Goal: Task Accomplishment & Management: Complete application form

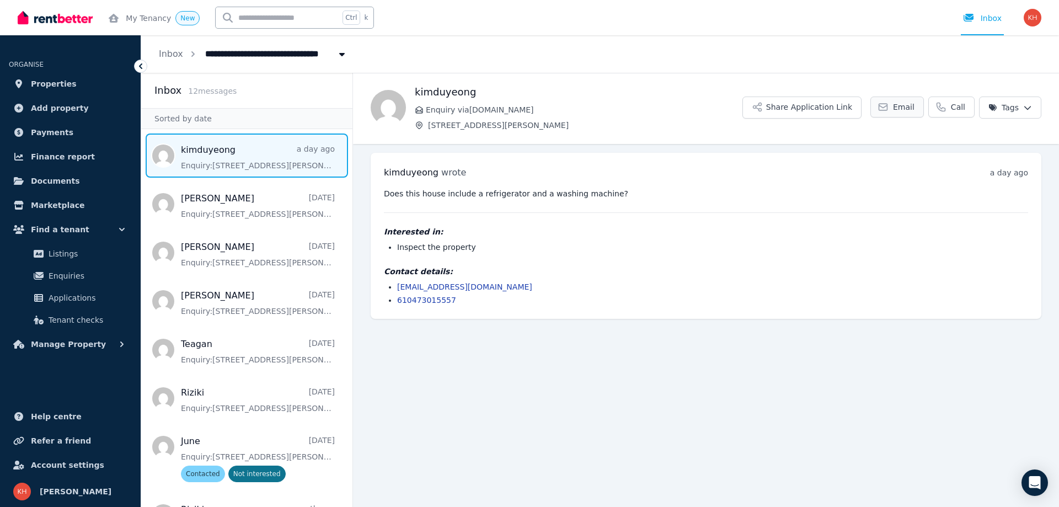
click at [911, 106] on span "Email" at bounding box center [904, 106] width 22 height 11
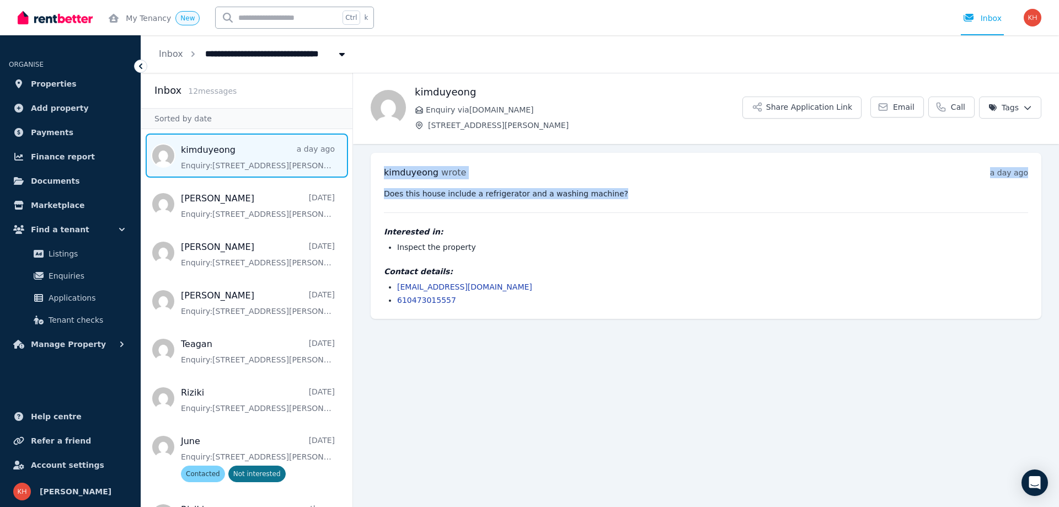
drag, startPoint x: 386, startPoint y: 170, endPoint x: 623, endPoint y: 184, distance: 237.6
click at [623, 184] on div "[PERSON_NAME] wrote a day ago 3:56 pm on [DATE] Does this house include a refri…" at bounding box center [706, 236] width 671 height 166
copy div "[PERSON_NAME] wrote a day ago 3:56 pm on [DATE] Does this house include a refri…"
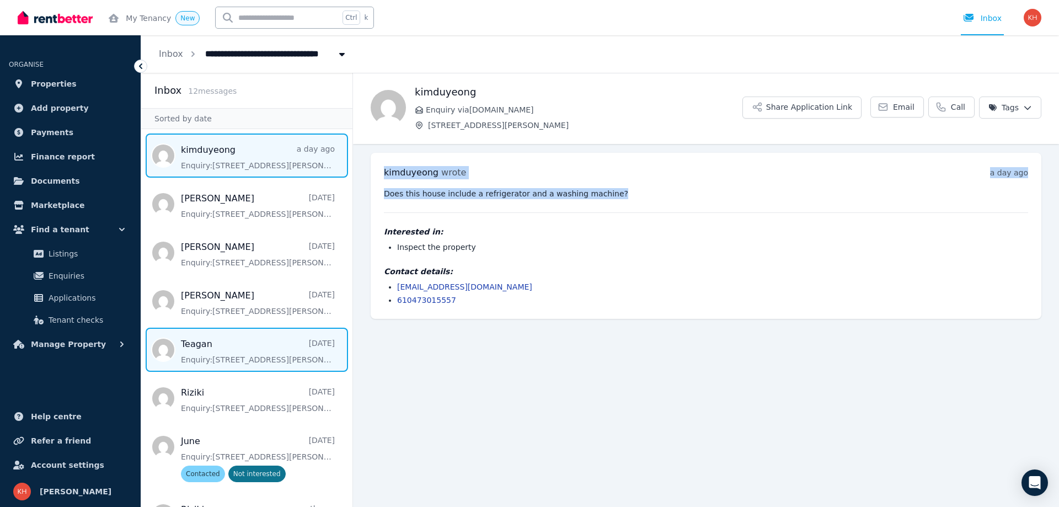
click at [219, 346] on span "Message list" at bounding box center [246, 350] width 211 height 44
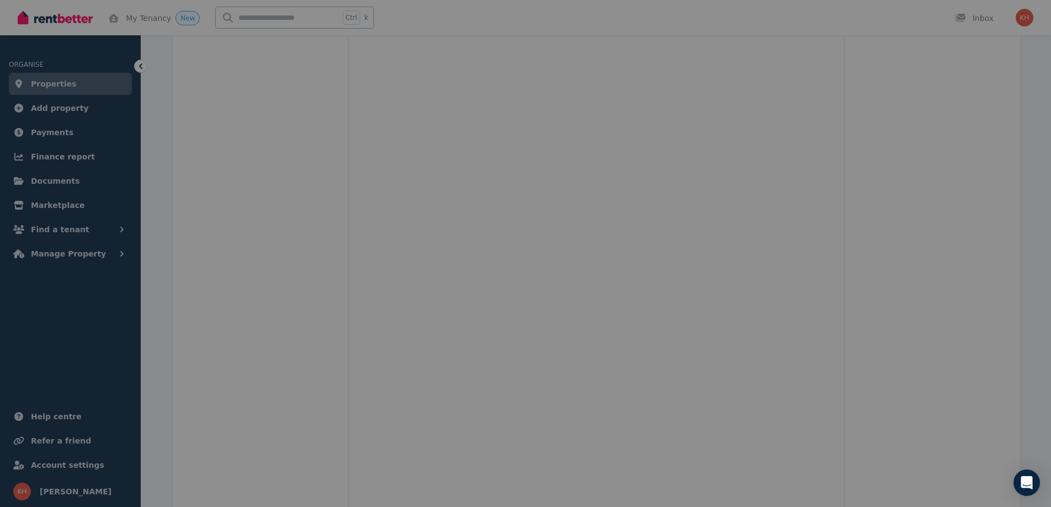
scroll to position [90, 0]
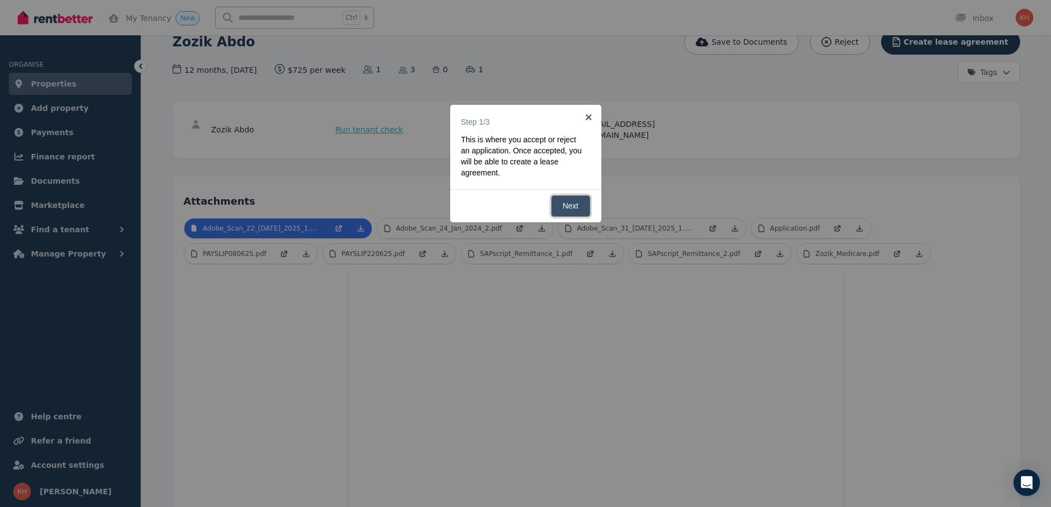
click at [565, 206] on link "Next" at bounding box center [570, 206] width 39 height 22
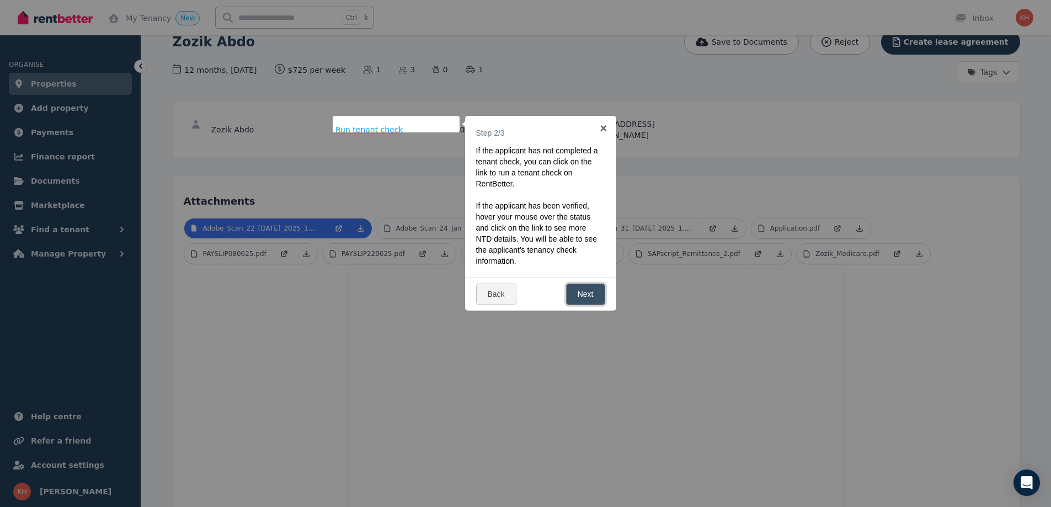
click at [590, 291] on link "Next" at bounding box center [585, 294] width 39 height 22
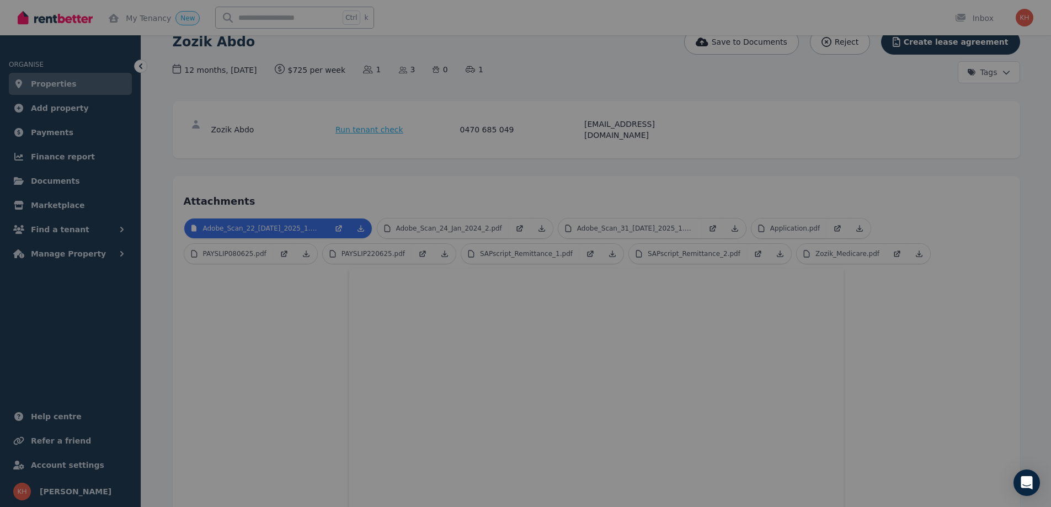
scroll to position [0, 0]
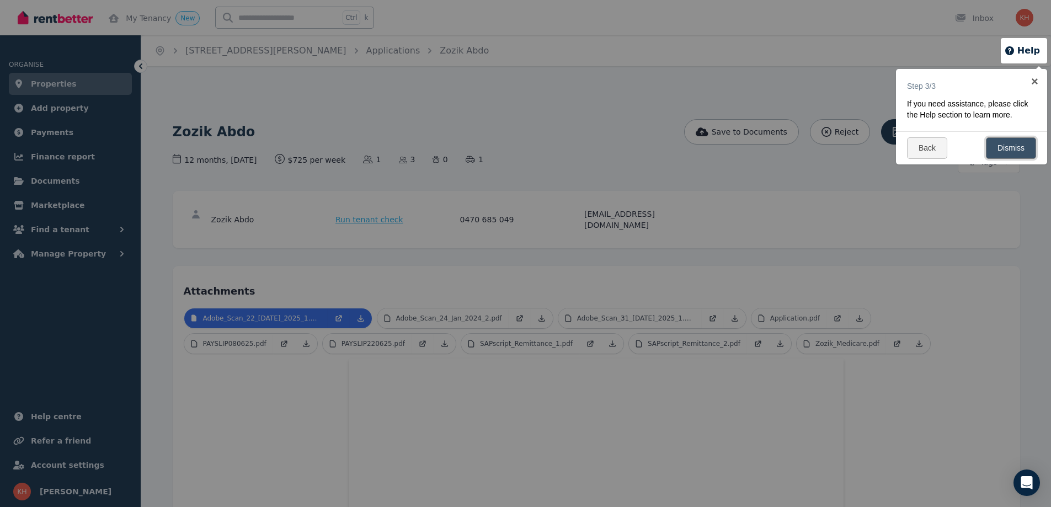
click at [1011, 149] on link "Dismiss" at bounding box center [1011, 148] width 50 height 22
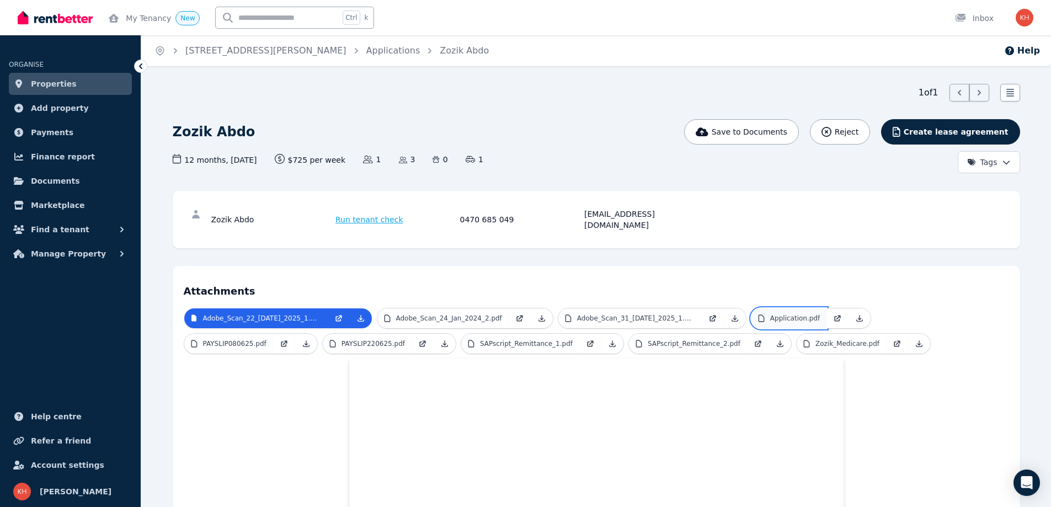
click at [770, 314] on p "Application.pdf" at bounding box center [795, 318] width 50 height 9
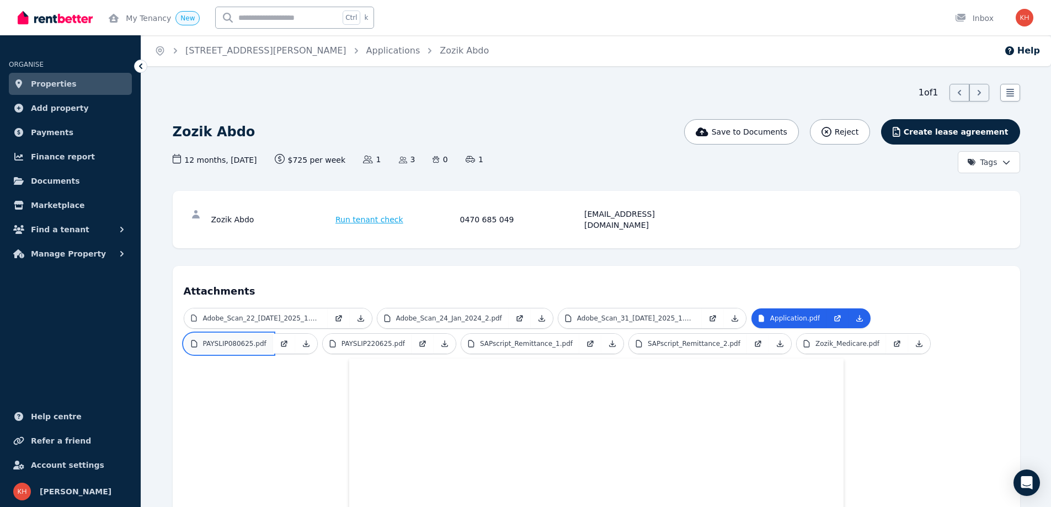
click at [266, 339] on p "PAYSLIP080625.pdf" at bounding box center [234, 343] width 63 height 9
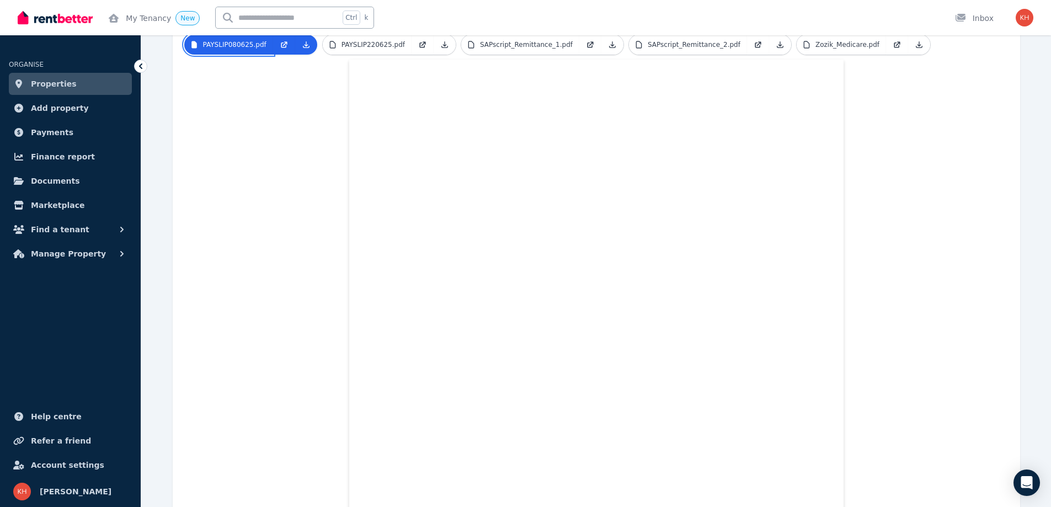
scroll to position [41, 0]
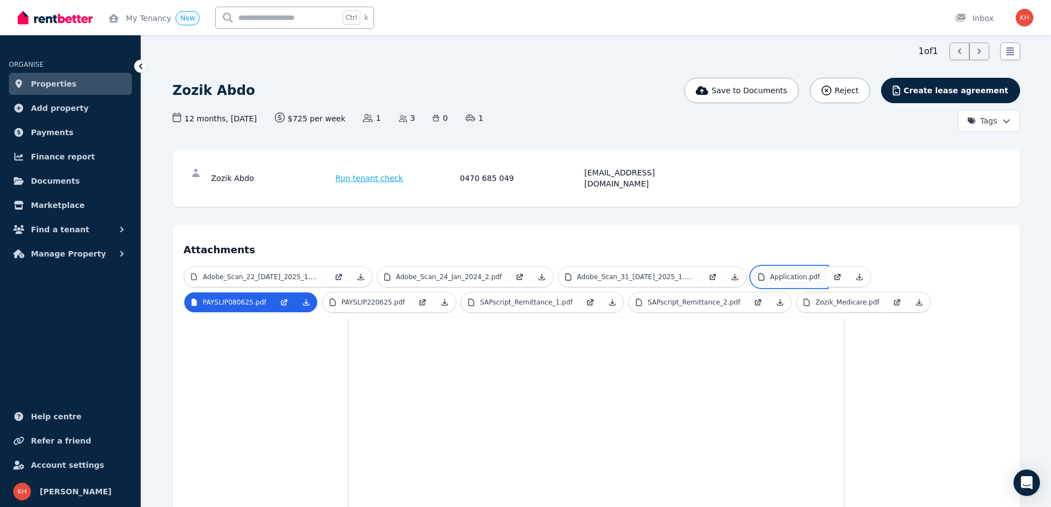
click at [770, 272] on p "Application.pdf" at bounding box center [795, 276] width 50 height 9
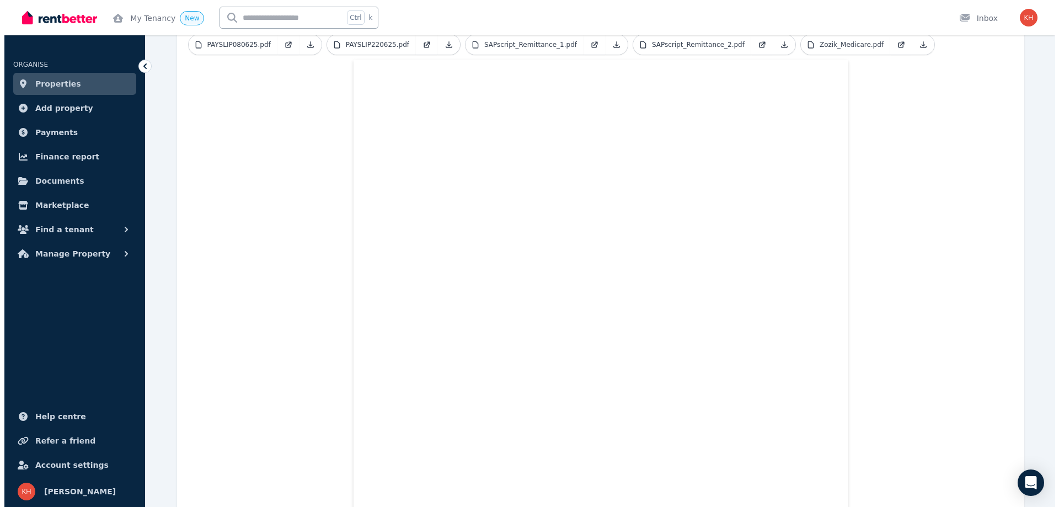
scroll to position [0, 0]
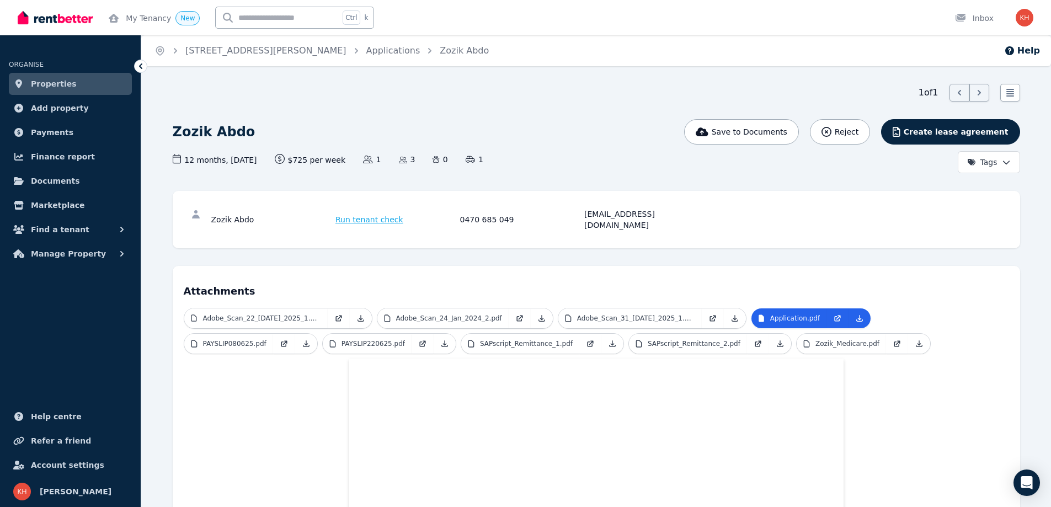
click at [351, 214] on span "Run tenant check" at bounding box center [369, 219] width 68 height 11
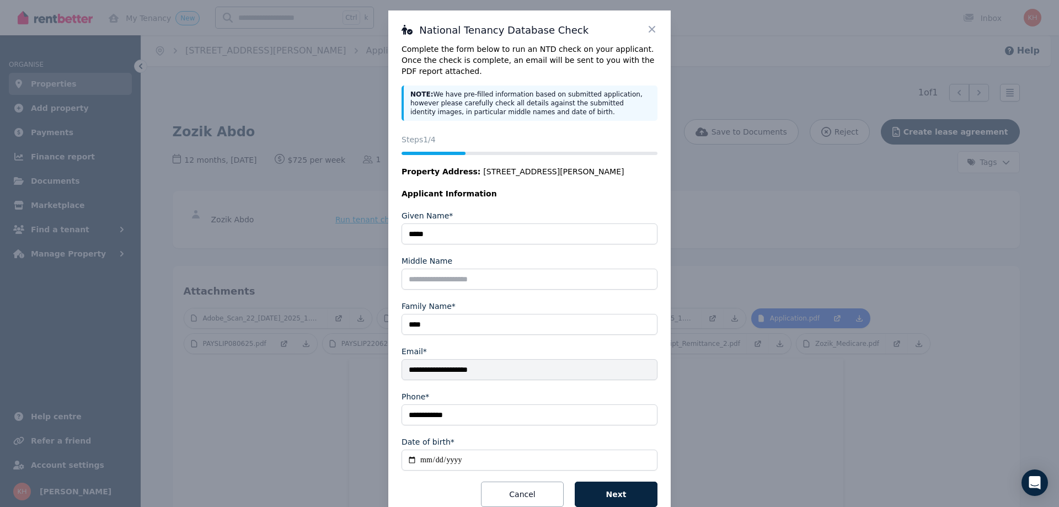
scroll to position [38, 0]
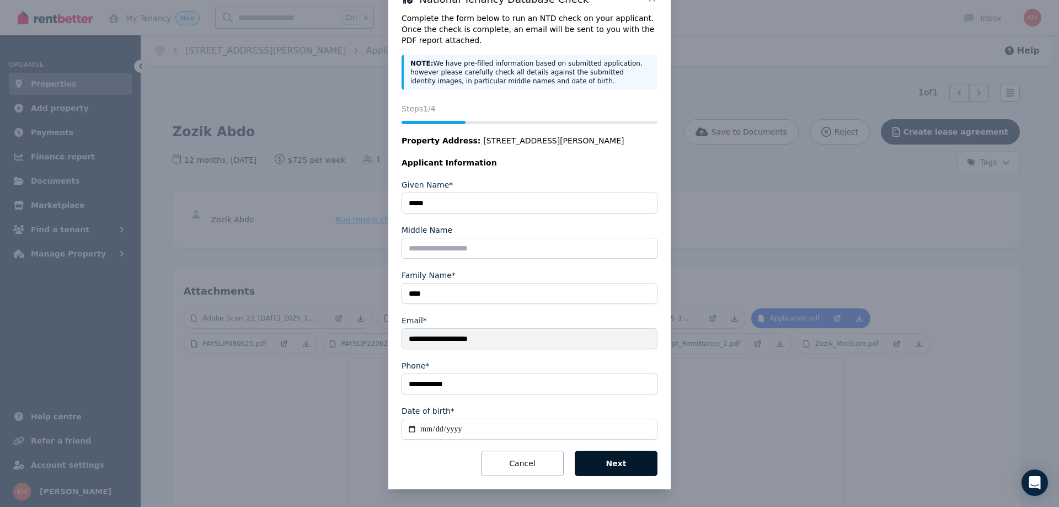
click at [619, 464] on button "Next" at bounding box center [616, 463] width 83 height 25
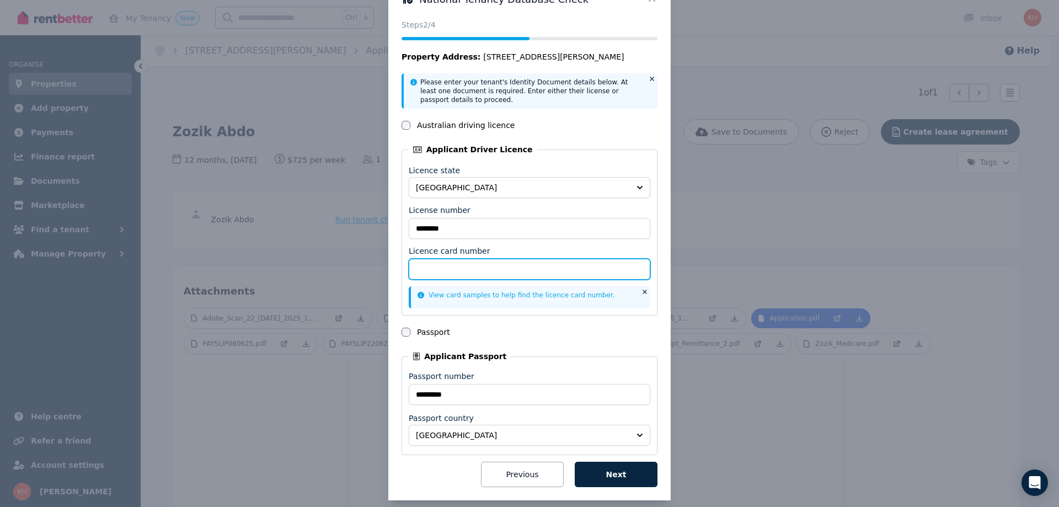
click at [597, 270] on input "Licence card number" at bounding box center [530, 269] width 242 height 21
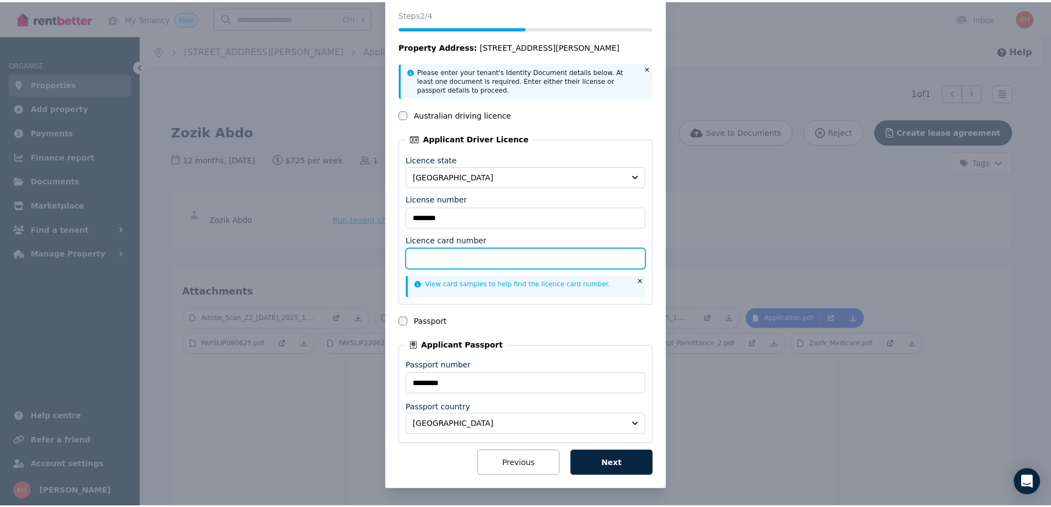
scroll to position [0, 0]
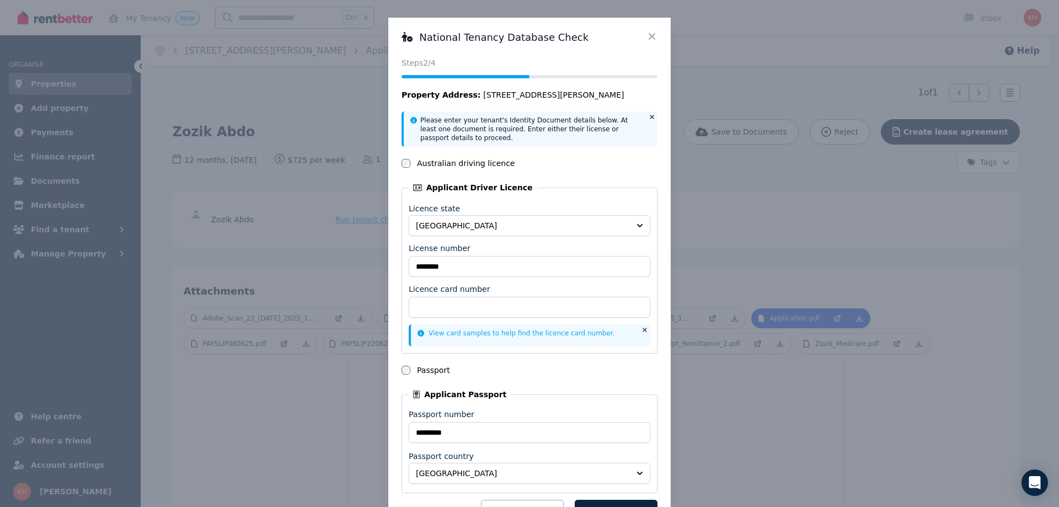
click at [266, 294] on div "National Tenancy Database Check Status Steps 2 /4 Property Address: 15/26 Arthu…" at bounding box center [529, 278] width 1059 height 556
click at [264, 302] on div "National Tenancy Database Check Status Steps 2 /4 Property Address: 15/26 Arthu…" at bounding box center [529, 278] width 1059 height 556
click at [646, 33] on icon at bounding box center [651, 36] width 11 height 11
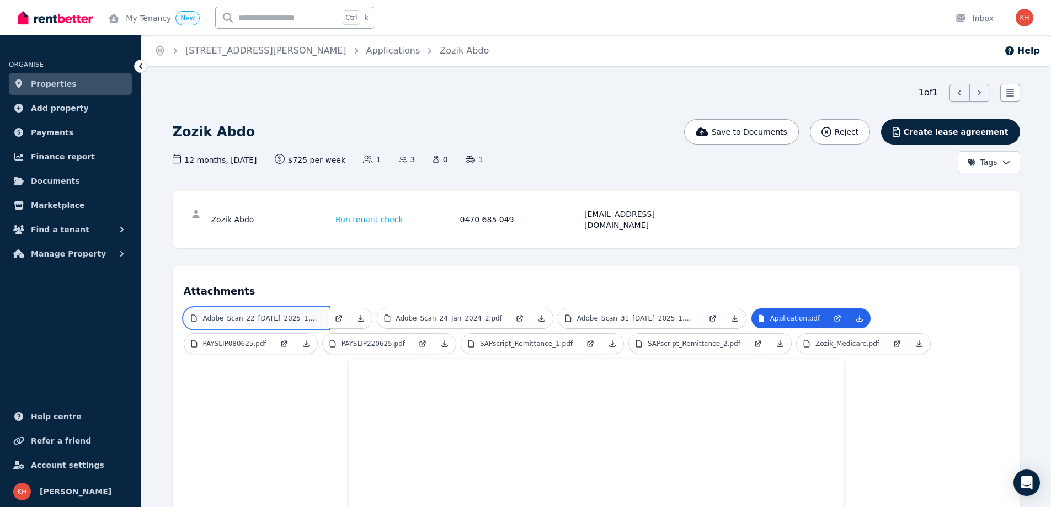
click at [283, 314] on p "Adobe_Scan_22_Jul_2025_1.pdf" at bounding box center [261, 318] width 118 height 9
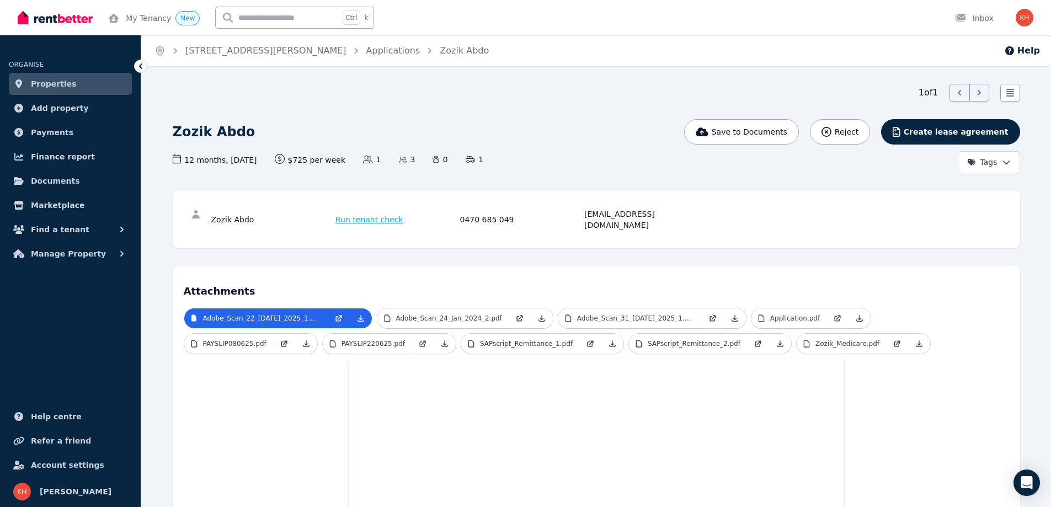
click at [355, 215] on span "Run tenant check" at bounding box center [369, 219] width 68 height 11
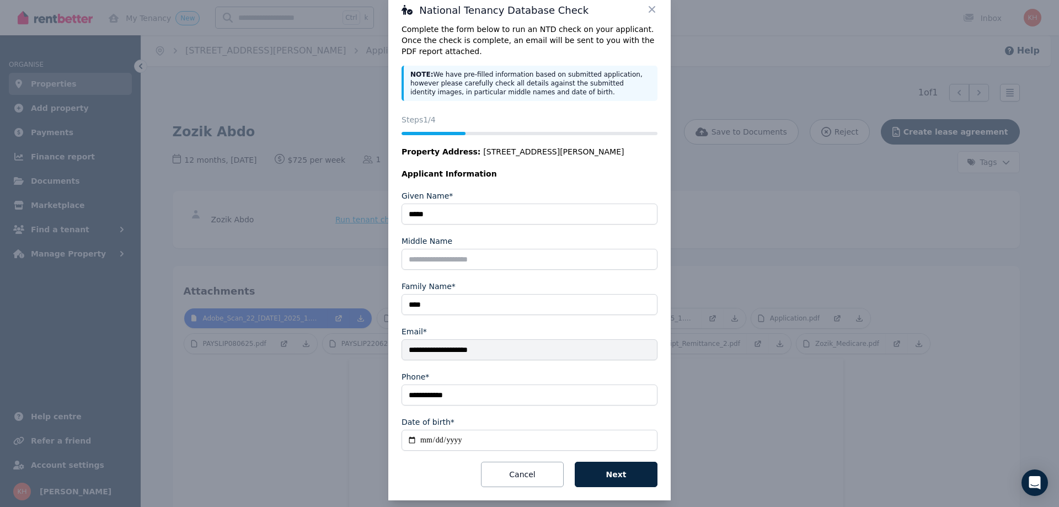
scroll to position [38, 0]
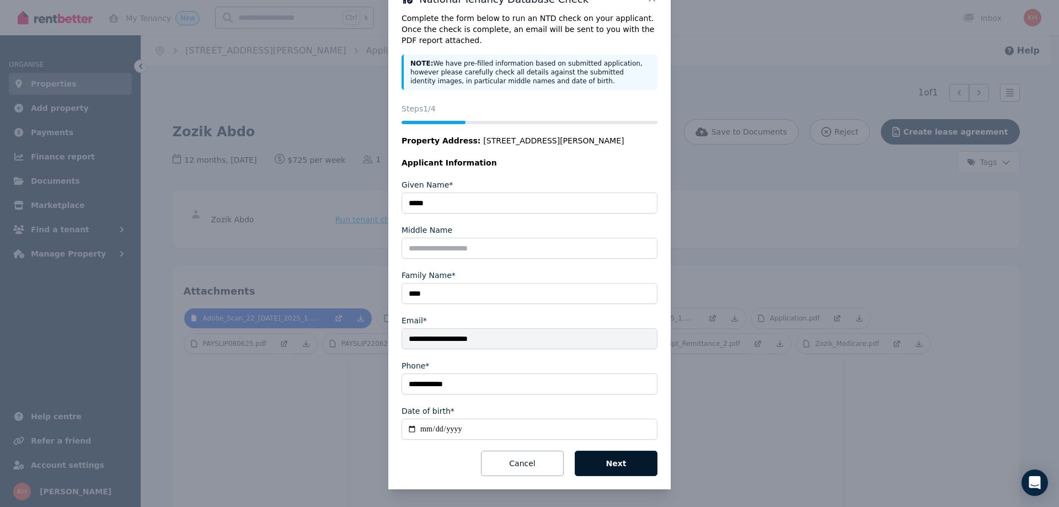
click at [611, 462] on button "Next" at bounding box center [616, 463] width 83 height 25
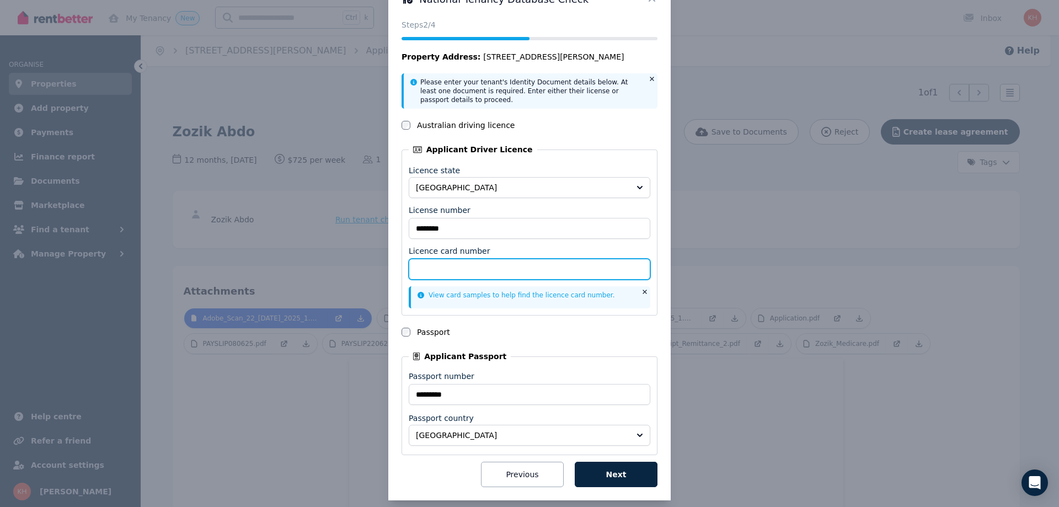
click at [435, 271] on input "Licence card number" at bounding box center [530, 269] width 242 height 21
click at [600, 470] on button "Next" at bounding box center [616, 474] width 83 height 25
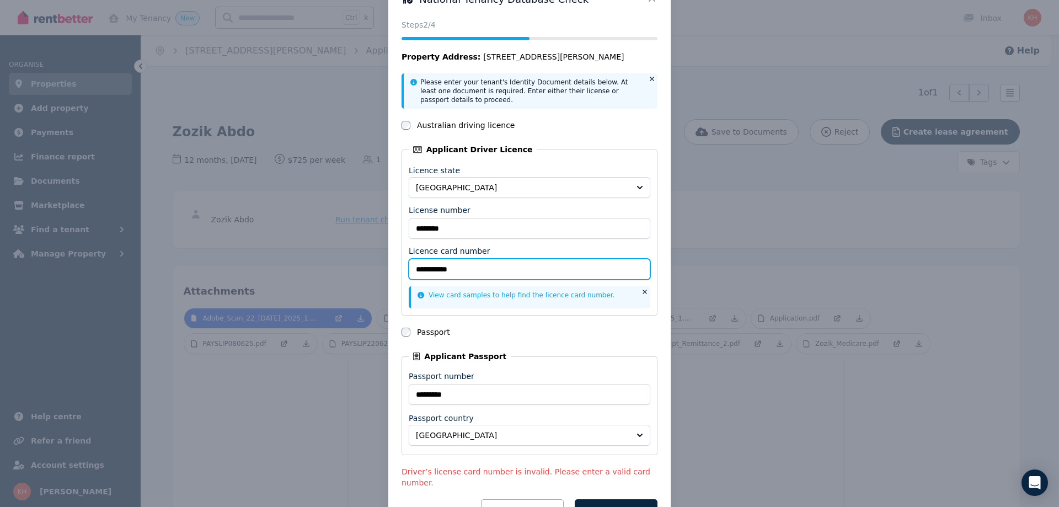
click at [419, 269] on input "**********" at bounding box center [530, 269] width 242 height 21
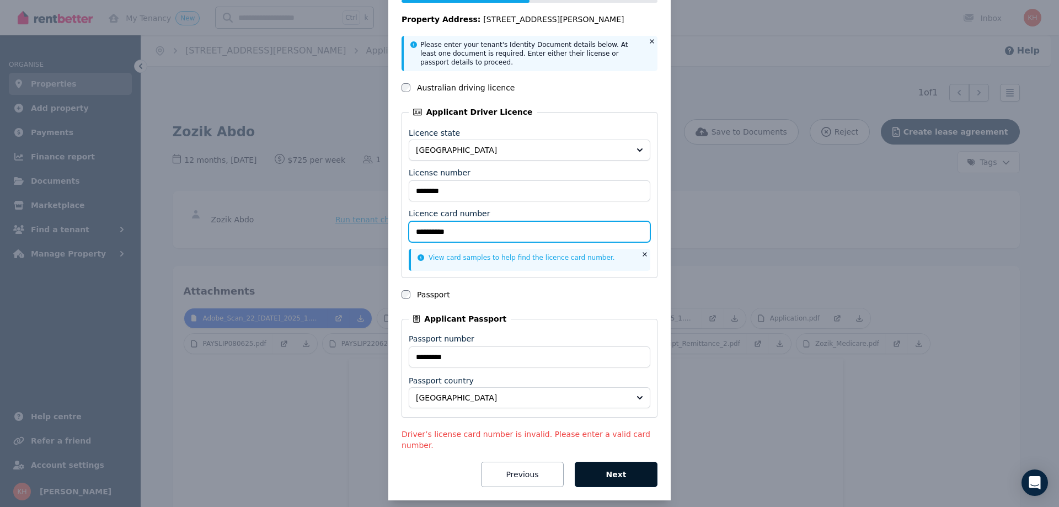
type input "**********"
click at [603, 462] on button "Next" at bounding box center [616, 474] width 83 height 25
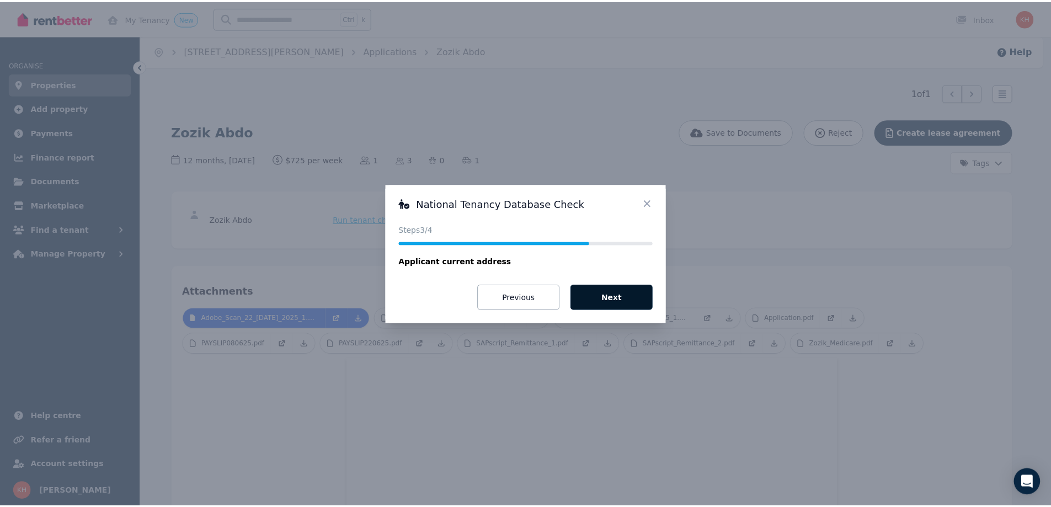
scroll to position [0, 0]
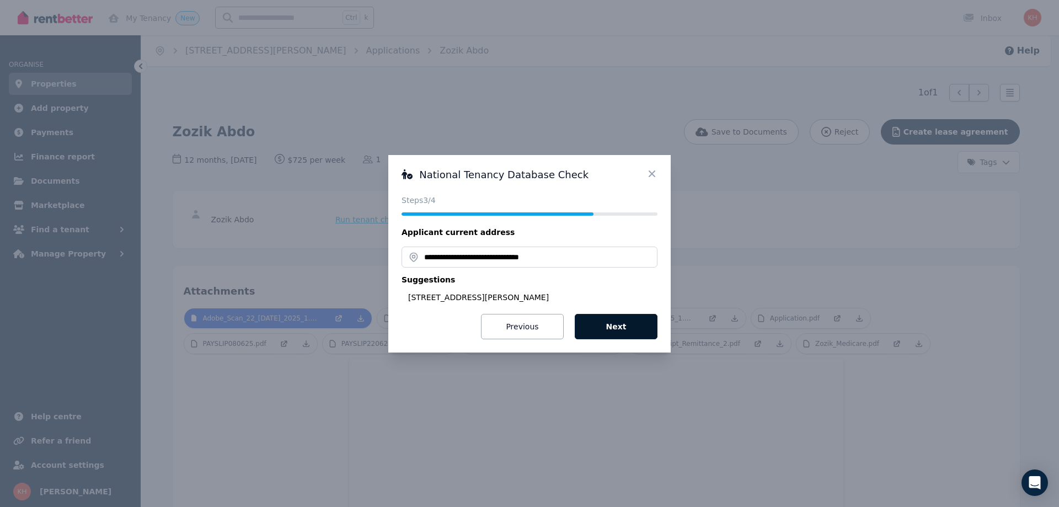
click at [622, 323] on button "Next" at bounding box center [616, 326] width 83 height 25
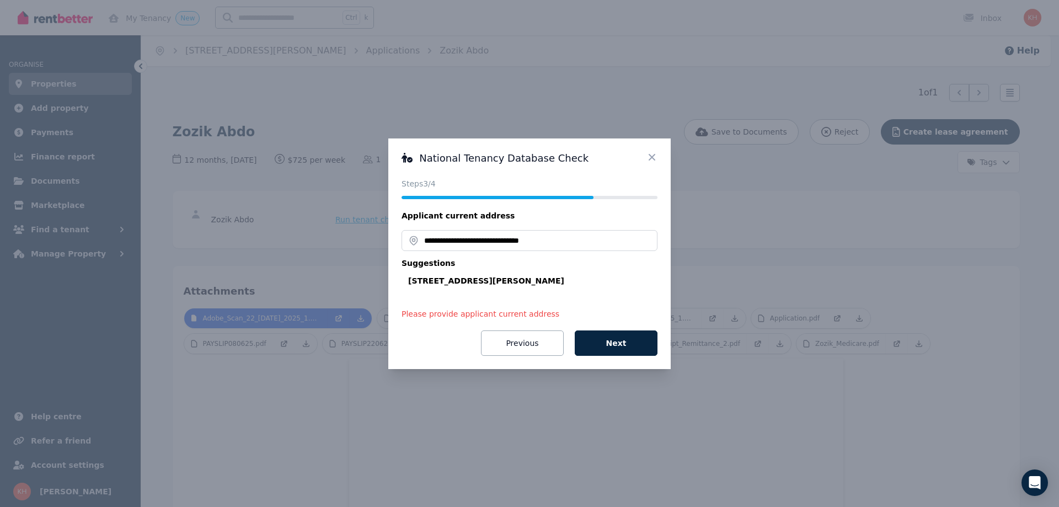
click at [469, 282] on div "12 Bray St, Coffs Harbour NSW 2450, Australia" at bounding box center [532, 280] width 249 height 11
type input "**********"
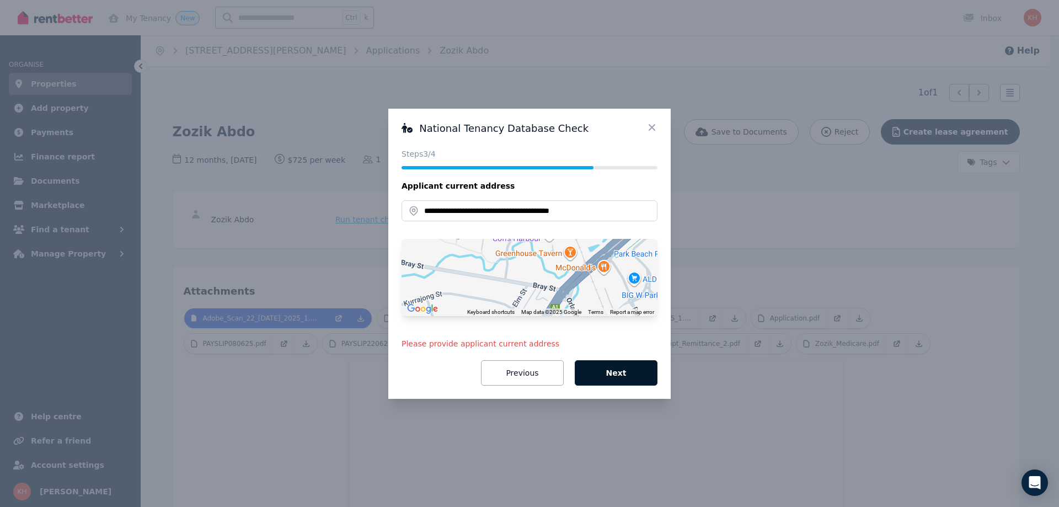
click at [607, 374] on button "Next" at bounding box center [616, 372] width 83 height 25
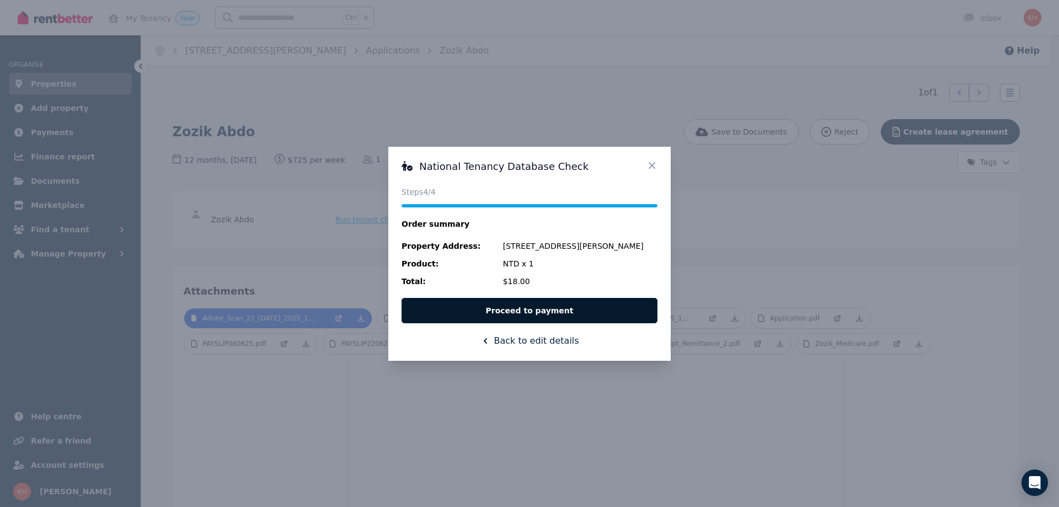
click at [534, 309] on button "Proceed to payment" at bounding box center [530, 310] width 256 height 25
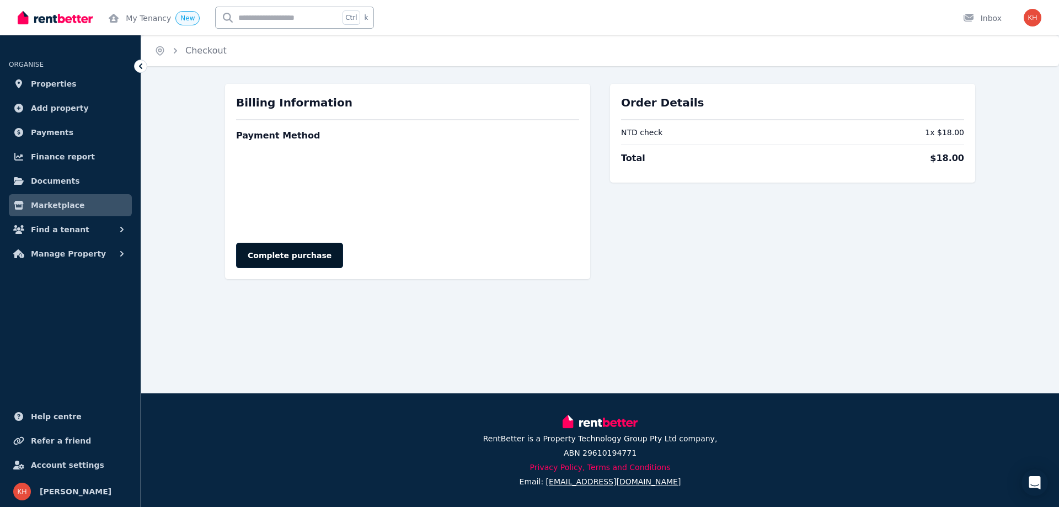
click at [278, 258] on button "Complete purchase" at bounding box center [289, 255] width 107 height 25
